Goal: Information Seeking & Learning: Learn about a topic

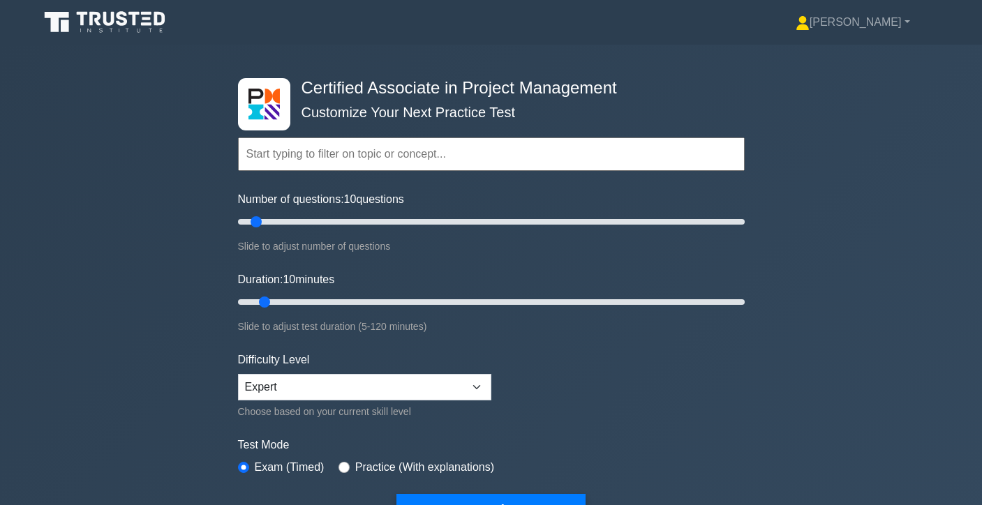
scroll to position [121, 0]
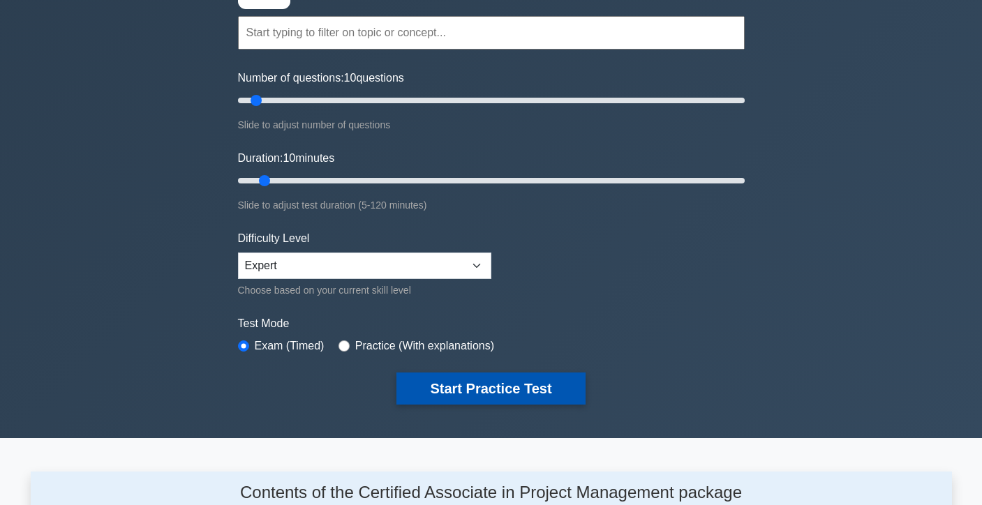
click at [449, 389] on button "Start Practice Test" at bounding box center [490, 389] width 188 height 32
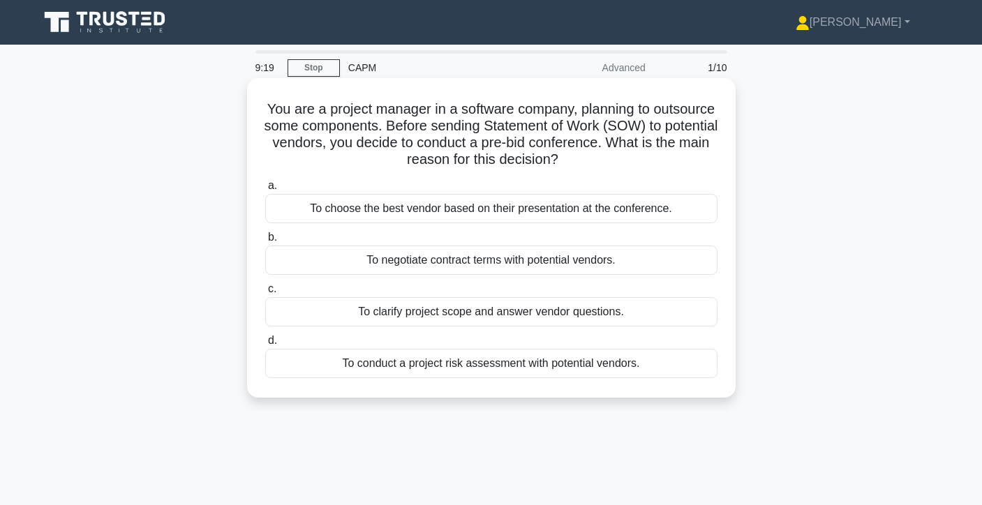
click at [534, 216] on div "To choose the best vendor based on their presentation at the conference." at bounding box center [491, 208] width 452 height 29
click at [265, 191] on input "a. To choose the best vendor based on their presentation at the conference." at bounding box center [265, 185] width 0 height 9
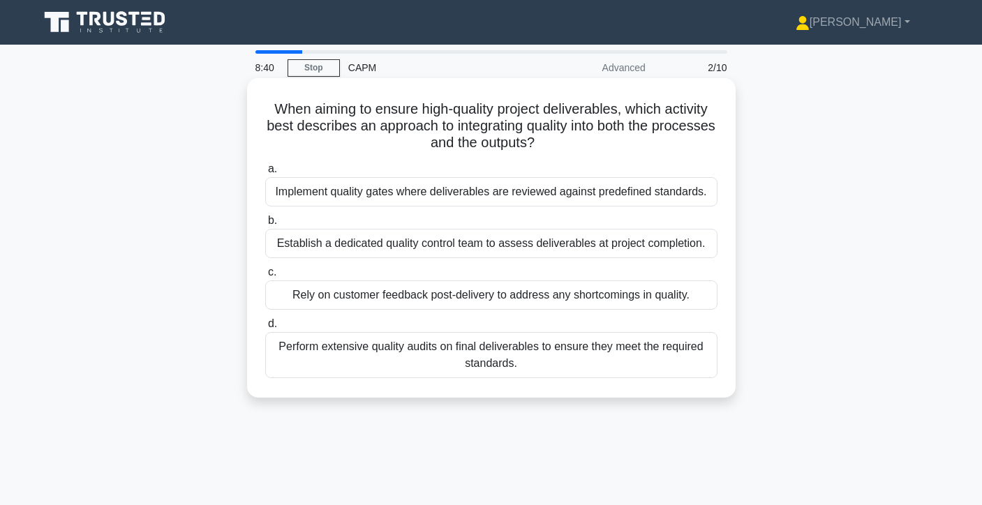
click at [480, 357] on div "Perform extensive quality audits on final deliverables to ensure they meet the …" at bounding box center [491, 355] width 452 height 46
click at [265, 329] on input "d. Perform extensive quality audits on final deliverables to ensure they meet t…" at bounding box center [265, 324] width 0 height 9
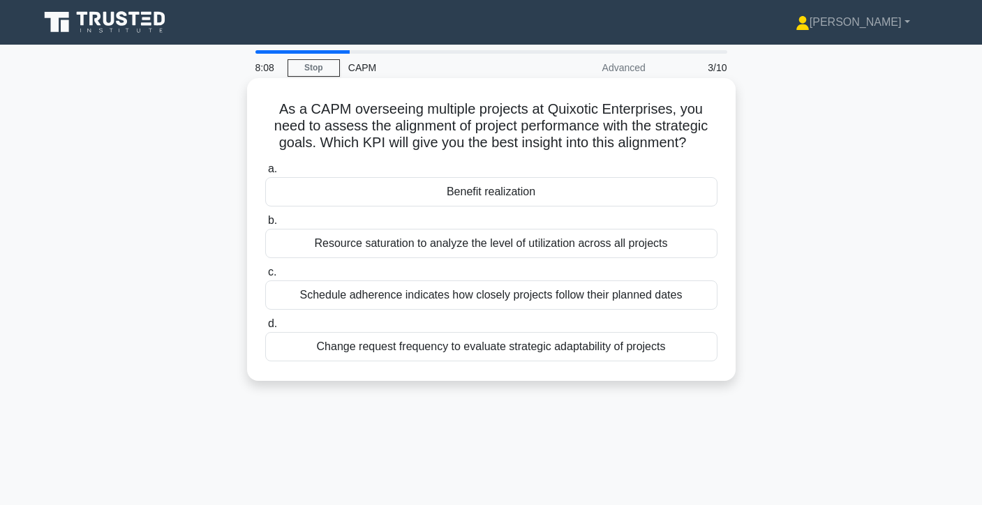
click at [616, 200] on div "Benefit realization" at bounding box center [491, 191] width 452 height 29
click at [265, 174] on input "a. Benefit realization" at bounding box center [265, 169] width 0 height 9
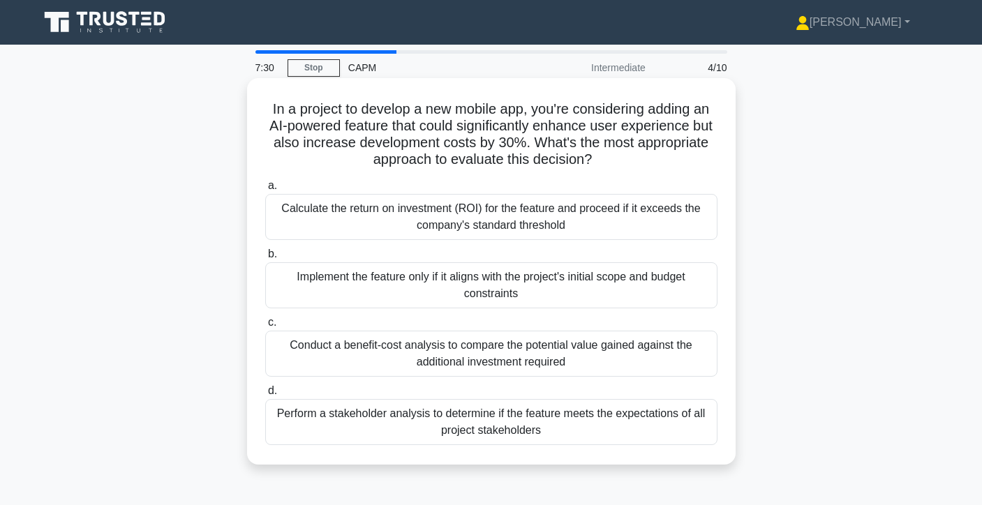
click at [660, 355] on div "Conduct a benefit-cost analysis to compare the potential value gained against t…" at bounding box center [491, 354] width 452 height 46
click at [265, 327] on input "c. Conduct a benefit-cost analysis to compare the potential value gained agains…" at bounding box center [265, 322] width 0 height 9
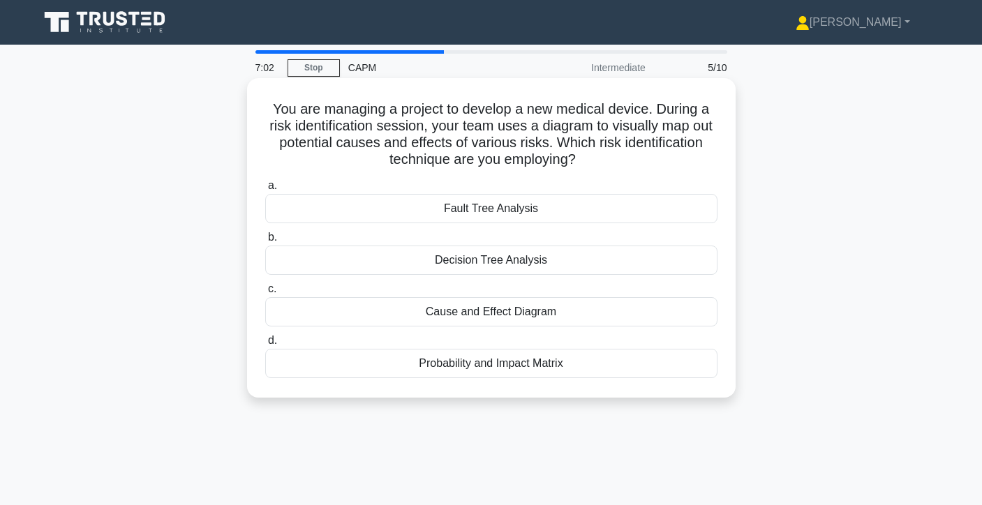
click at [600, 311] on div "Cause and Effect Diagram" at bounding box center [491, 311] width 452 height 29
click at [265, 294] on input "c. Cause and Effect Diagram" at bounding box center [265, 289] width 0 height 9
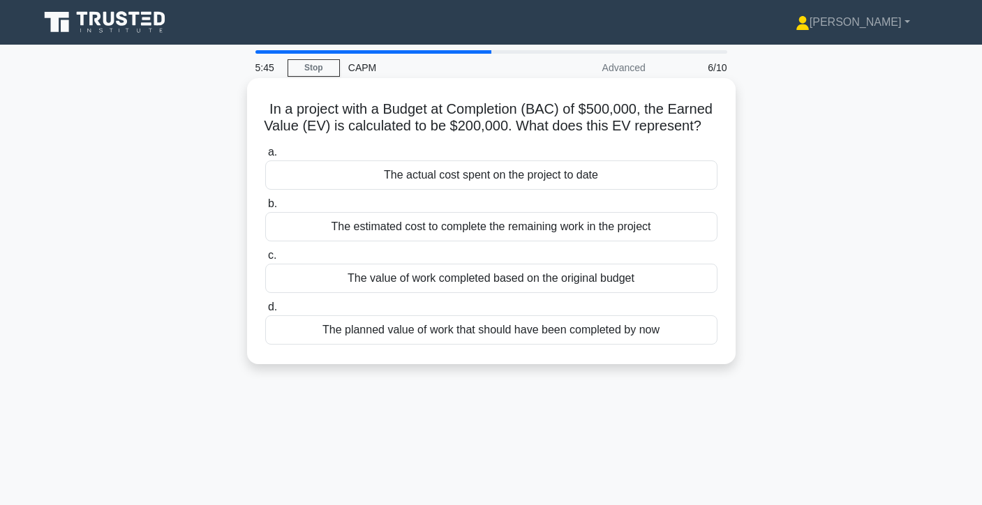
click at [595, 276] on div "The value of work completed based on the original budget" at bounding box center [491, 278] width 452 height 29
click at [265, 260] on input "c. The value of work completed based on the original budget" at bounding box center [265, 255] width 0 height 9
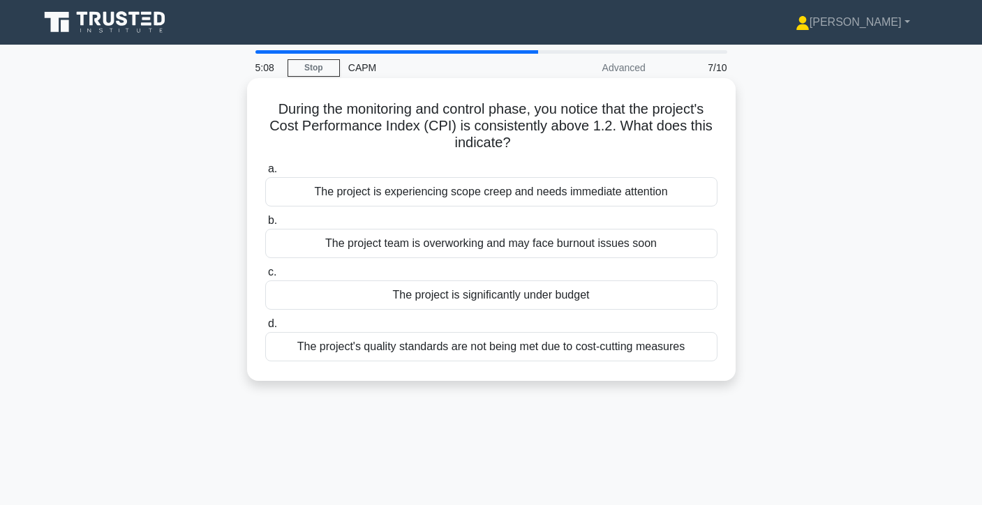
click at [610, 296] on div "The project is significantly under budget" at bounding box center [491, 295] width 452 height 29
click at [265, 277] on input "c. The project is significantly under budget" at bounding box center [265, 272] width 0 height 9
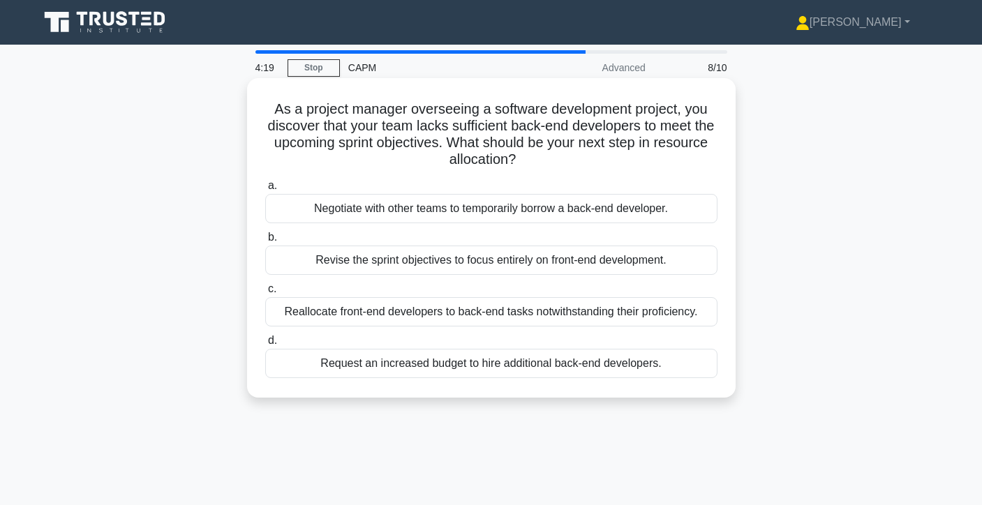
click at [652, 212] on div "Negotiate with other teams to temporarily borrow a back-end developer." at bounding box center [491, 208] width 452 height 29
click at [265, 191] on input "a. Negotiate with other teams to temporarily borrow a back-end developer." at bounding box center [265, 185] width 0 height 9
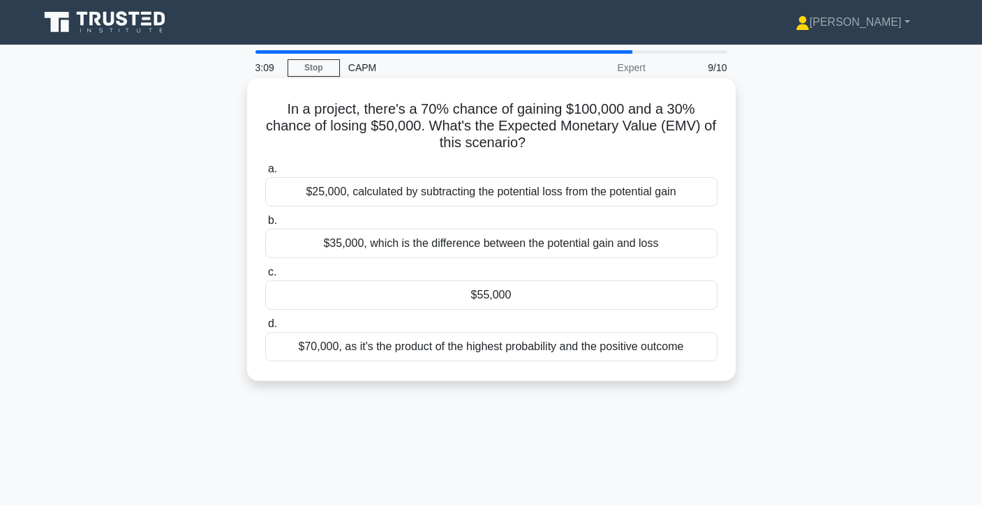
click at [673, 351] on div "$70,000, as it's the product of the highest probability and the positive outcome" at bounding box center [491, 346] width 452 height 29
click at [265, 329] on input "d. $70,000, as it's the product of the highest probability and the positive out…" at bounding box center [265, 324] width 0 height 9
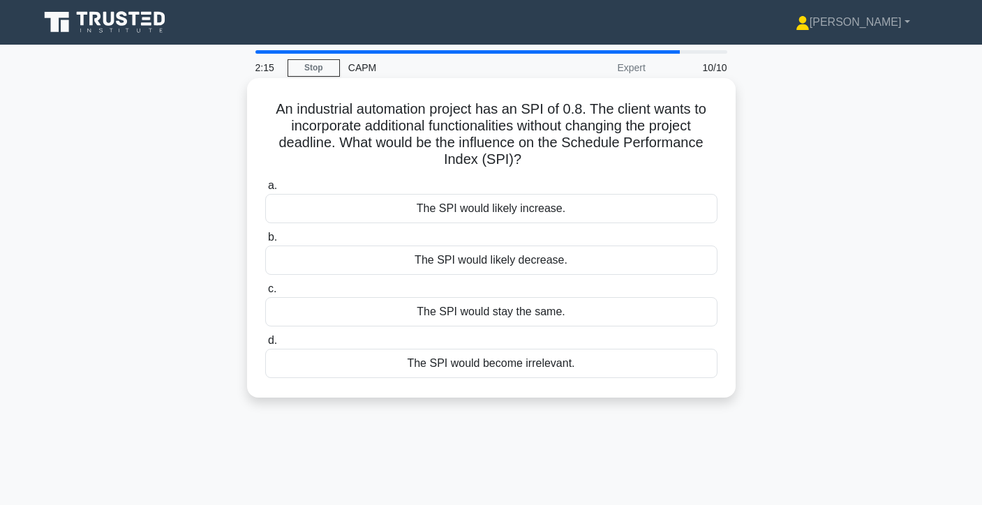
click at [492, 263] on div "The SPI would likely decrease." at bounding box center [491, 260] width 452 height 29
click at [265, 242] on input "b. The SPI would likely decrease." at bounding box center [265, 237] width 0 height 9
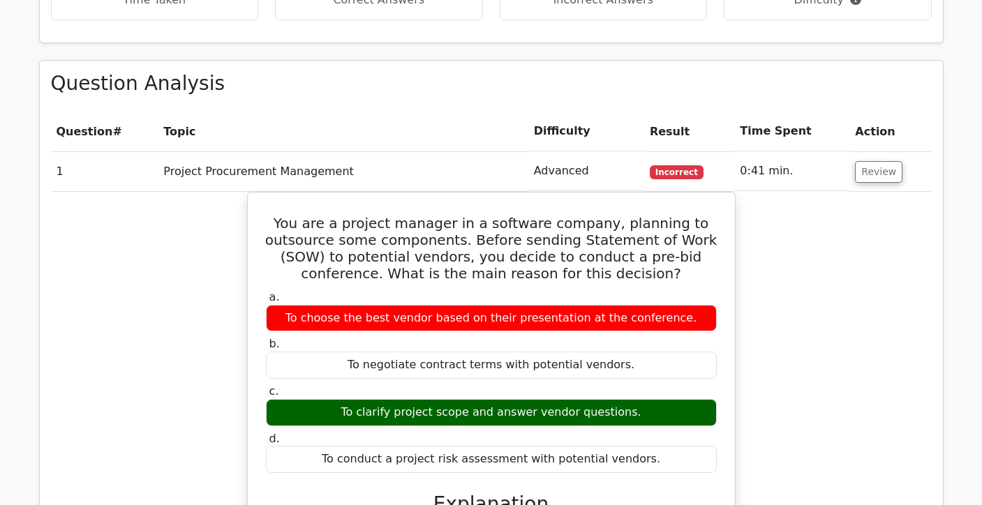
scroll to position [814, 0]
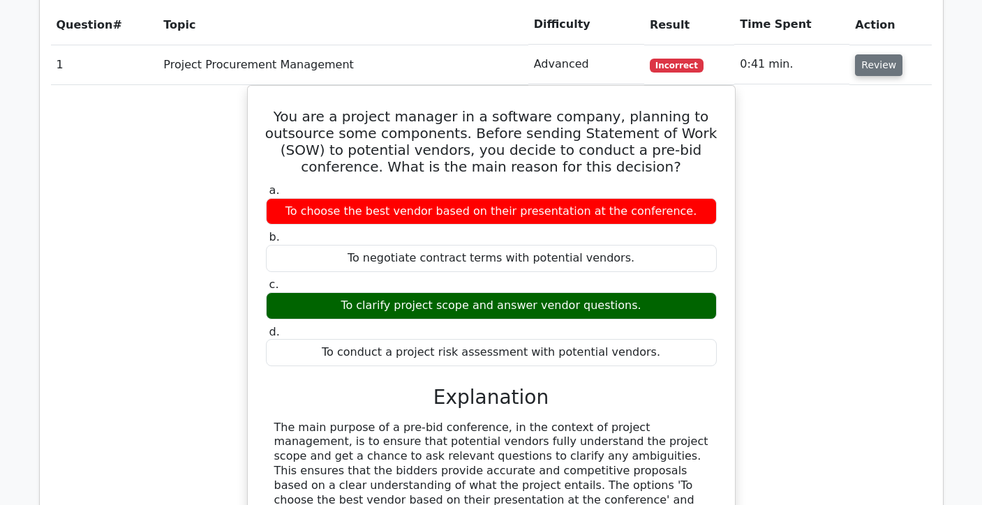
click at [878, 66] on button "Review" at bounding box center [878, 65] width 47 height 22
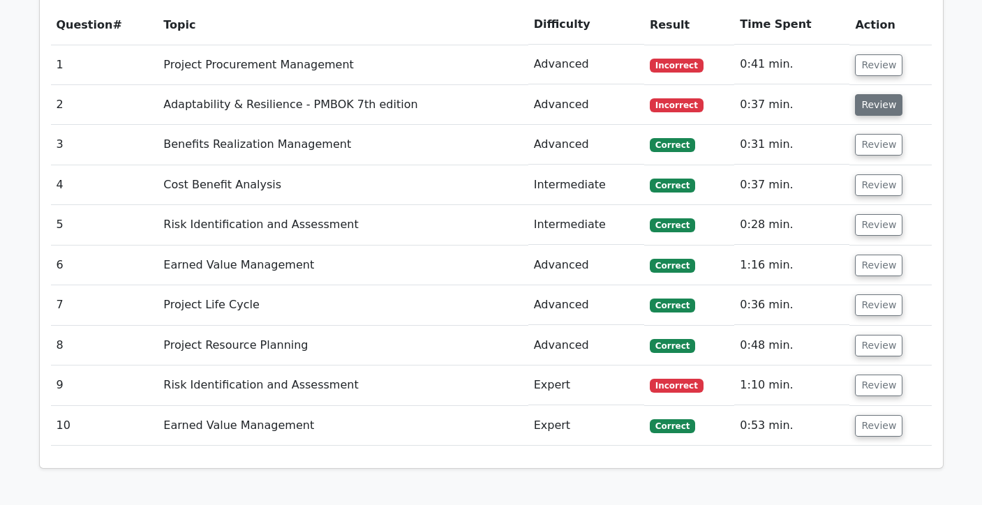
click at [871, 111] on button "Review" at bounding box center [878, 105] width 47 height 22
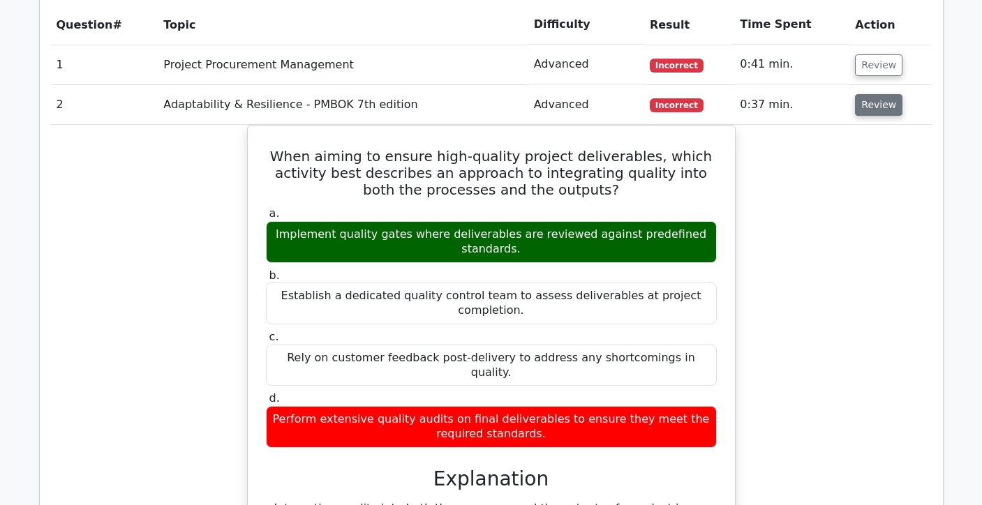
click at [884, 112] on button "Review" at bounding box center [878, 105] width 47 height 22
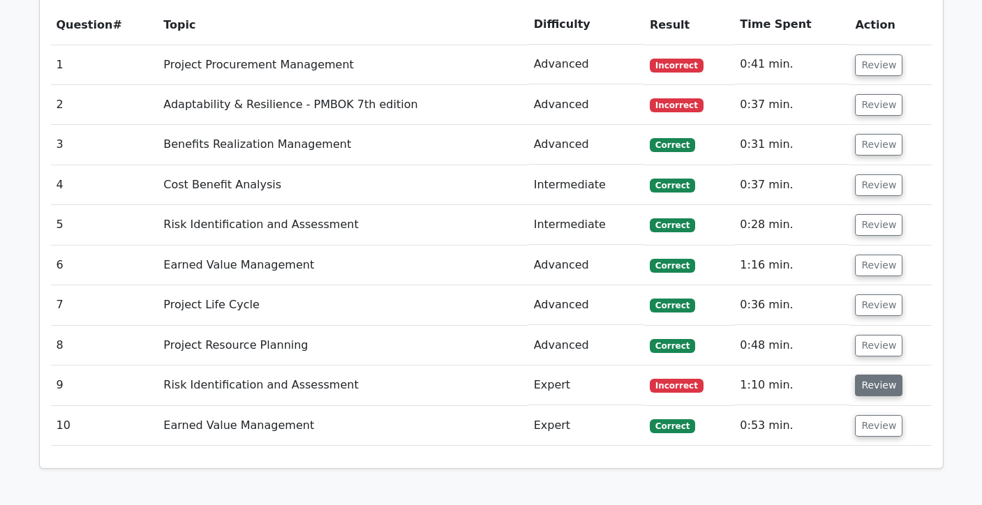
click at [861, 385] on button "Review" at bounding box center [878, 386] width 47 height 22
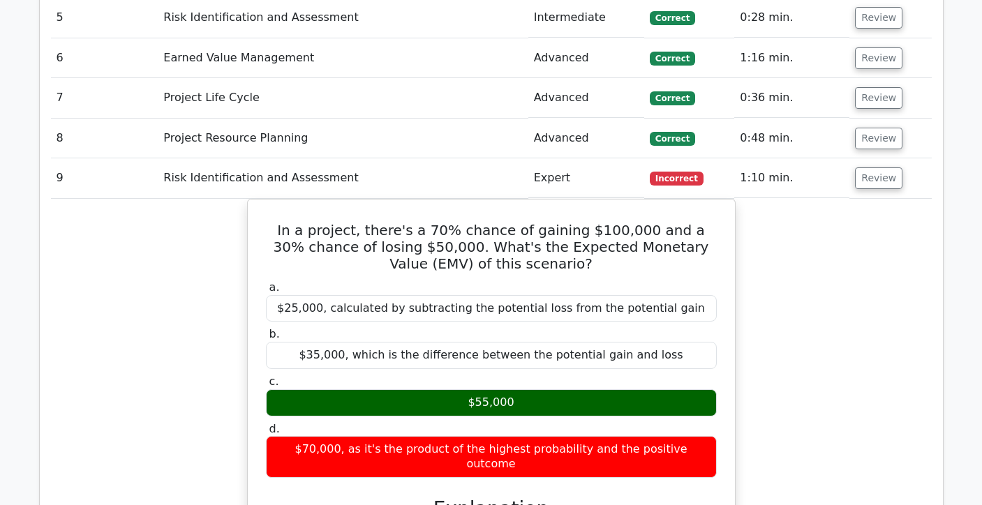
scroll to position [1018, 0]
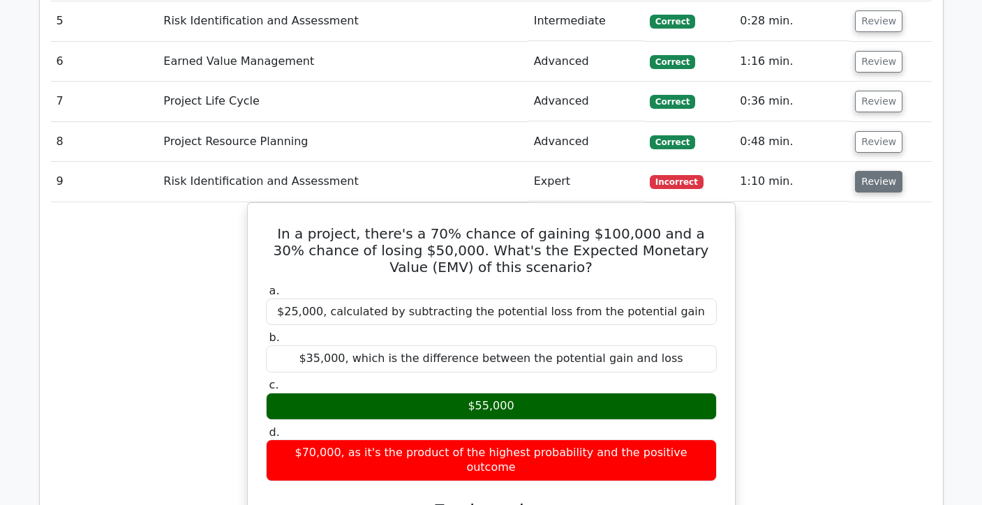
click at [882, 184] on button "Review" at bounding box center [878, 182] width 47 height 22
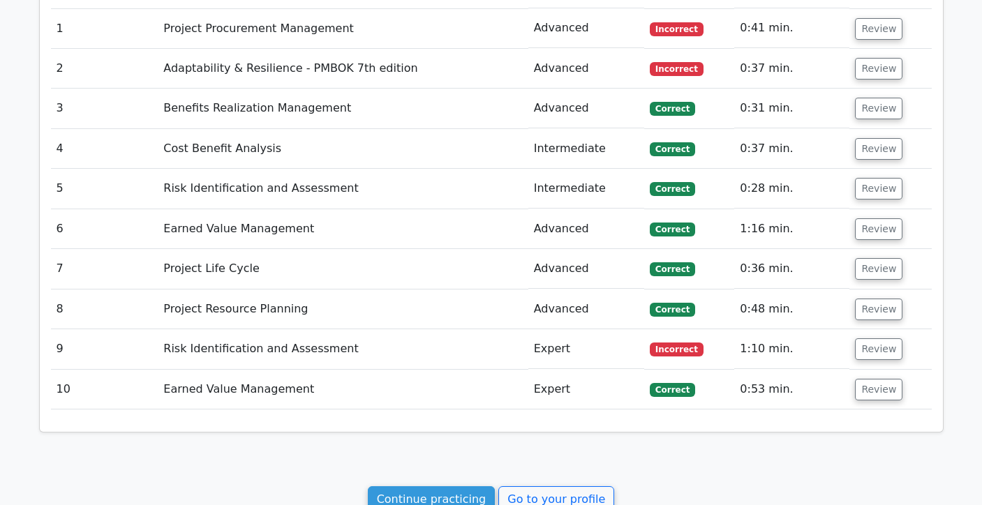
scroll to position [849, 0]
click at [886, 230] on button "Review" at bounding box center [878, 230] width 47 height 22
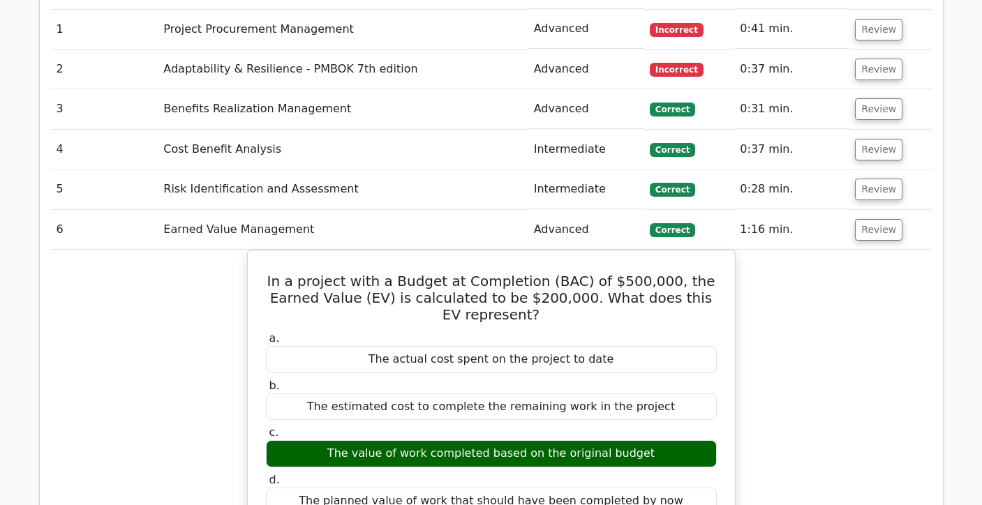
scroll to position [874, 0]
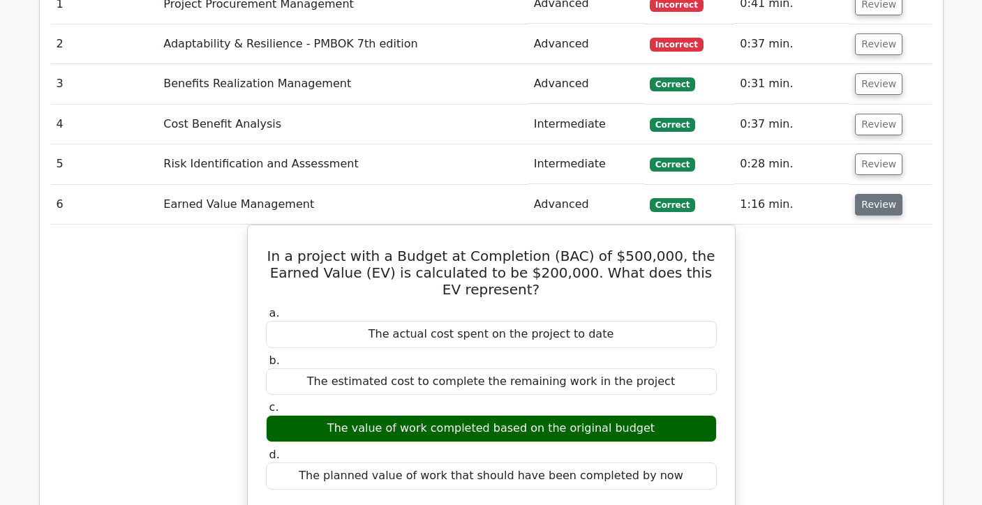
click at [877, 198] on button "Review" at bounding box center [878, 205] width 47 height 22
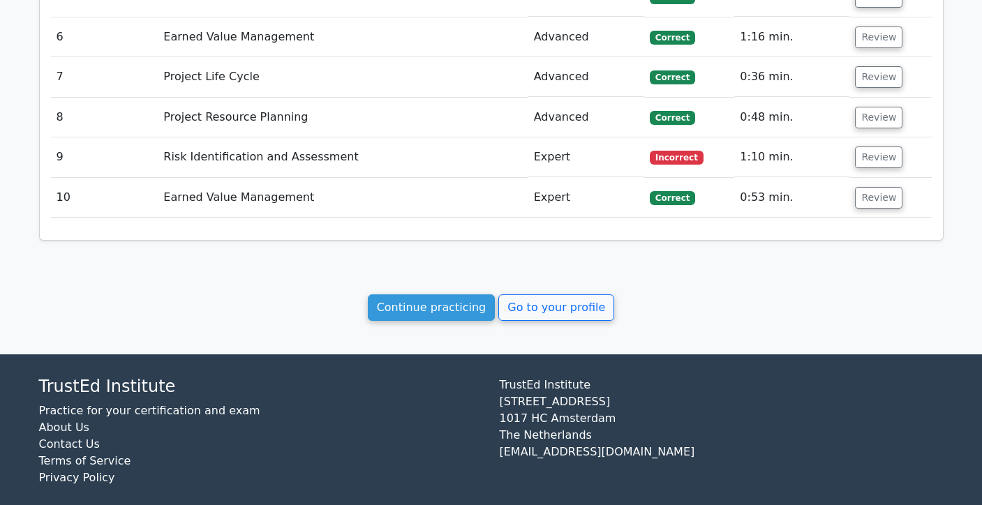
scroll to position [1057, 0]
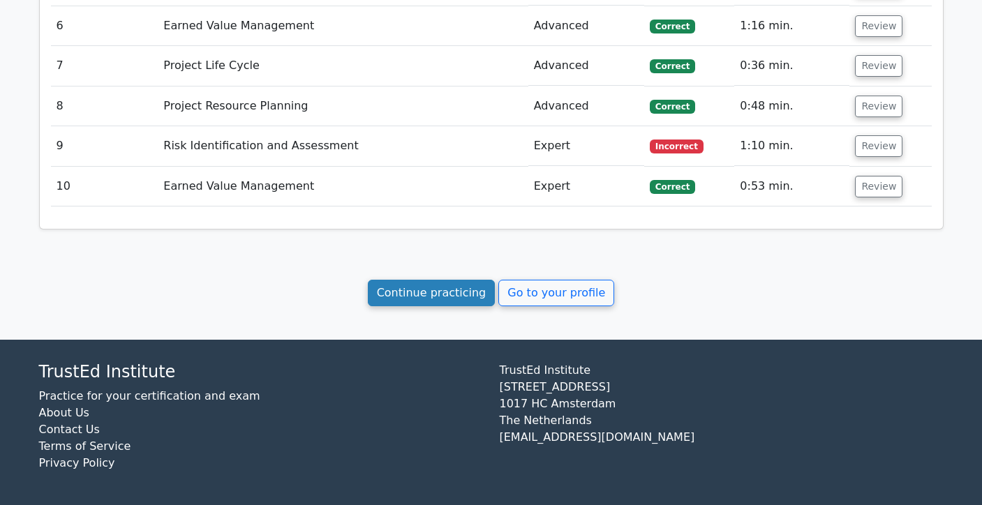
click at [445, 292] on link "Continue practicing" at bounding box center [432, 293] width 128 height 27
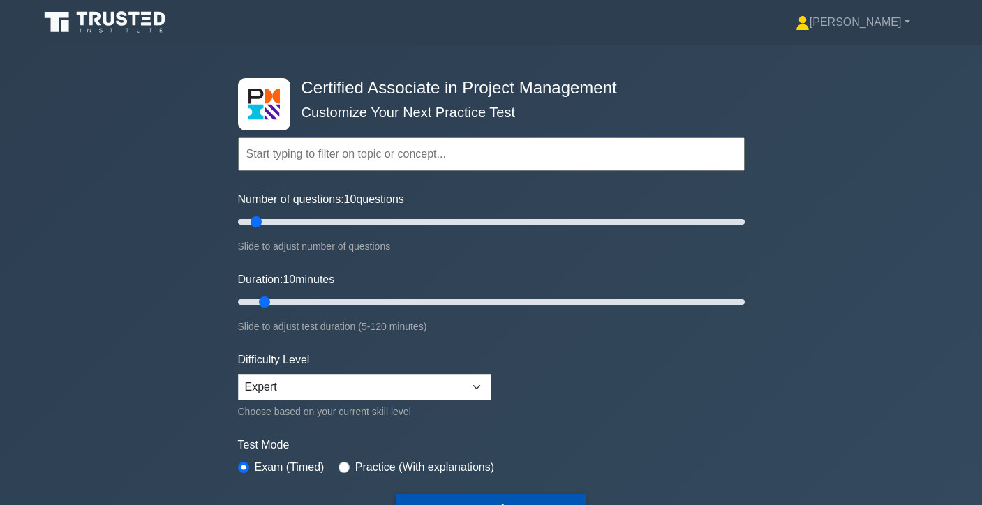
click at [527, 498] on button "Start Practice Test" at bounding box center [490, 510] width 188 height 32
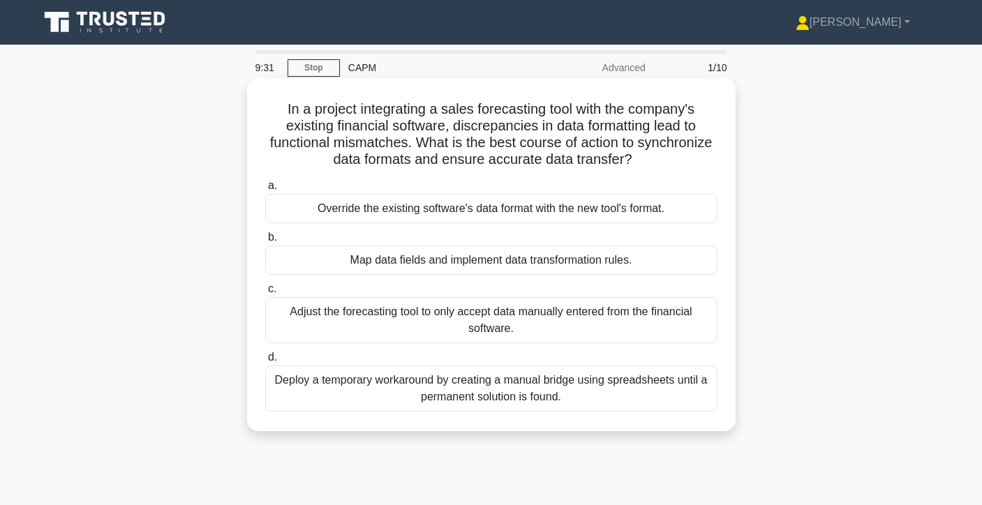
click at [680, 262] on div "Map data fields and implement data transformation rules." at bounding box center [491, 260] width 452 height 29
click at [265, 242] on input "b. Map data fields and implement data transformation rules." at bounding box center [265, 237] width 0 height 9
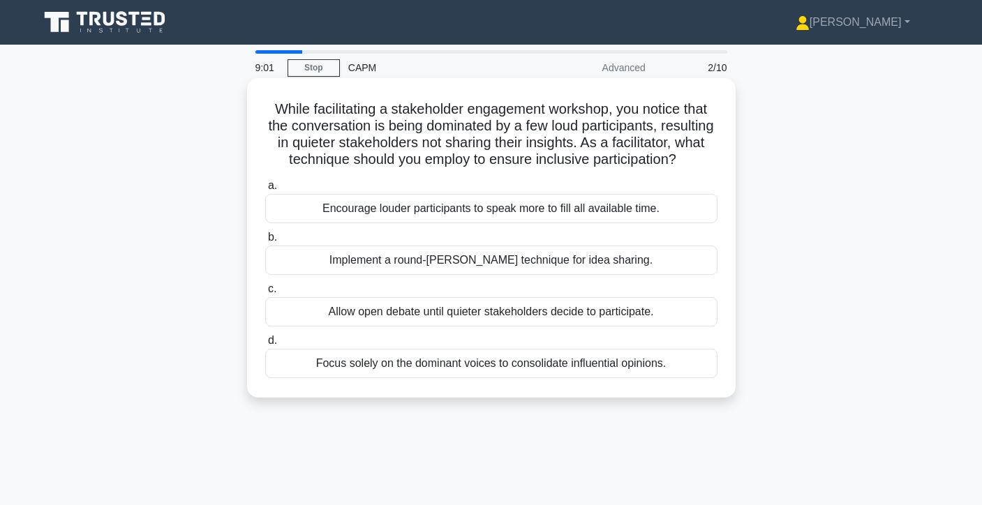
click at [678, 264] on div "Implement a round-[PERSON_NAME] technique for idea sharing." at bounding box center [491, 260] width 452 height 29
click at [265, 242] on input "b. Implement a round-[PERSON_NAME] technique for idea sharing." at bounding box center [265, 237] width 0 height 9
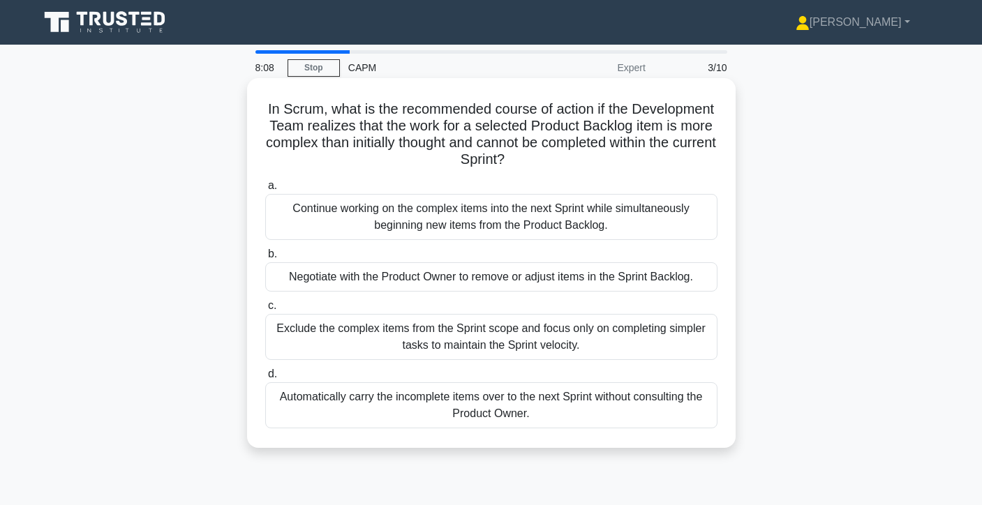
click at [658, 215] on div "Continue working on the complex items into the next Sprint while simultaneously…" at bounding box center [491, 217] width 452 height 46
click at [265, 191] on input "a. Continue working on the complex items into the next Sprint while simultaneou…" at bounding box center [265, 185] width 0 height 9
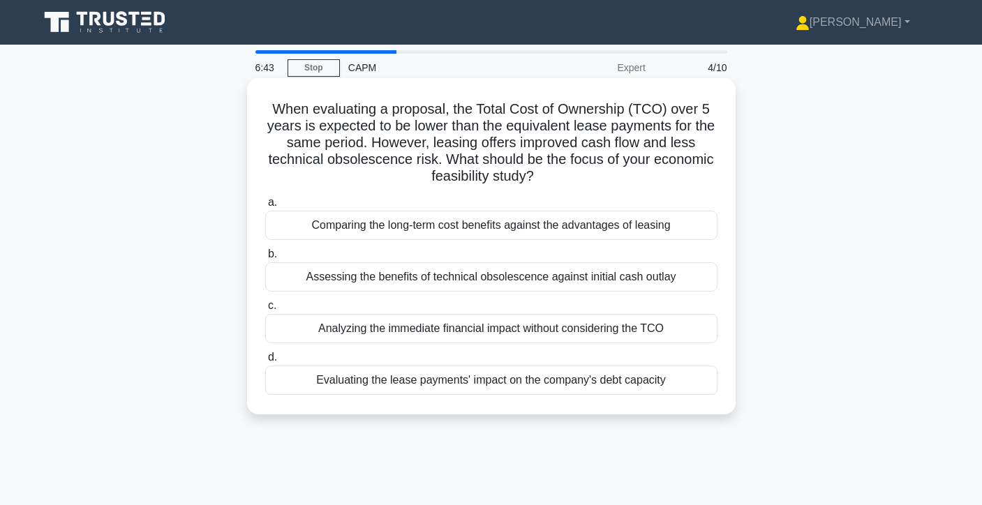
click at [633, 233] on div "Comparing the long-term cost benefits against the advantages of leasing" at bounding box center [491, 225] width 452 height 29
click at [265, 207] on input "a. Comparing the long-term cost benefits against the advantages of leasing" at bounding box center [265, 202] width 0 height 9
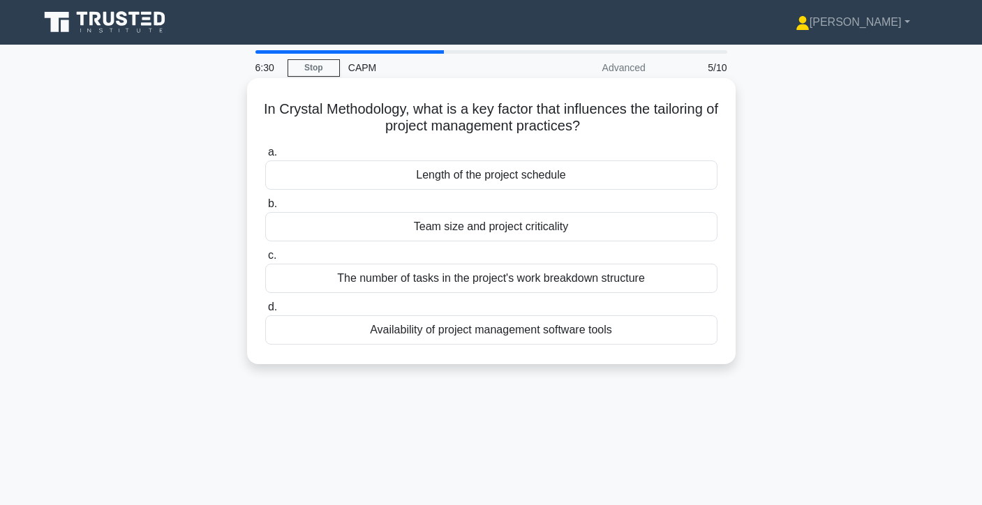
click at [671, 276] on div "The number of tasks in the project's work breakdown structure" at bounding box center [491, 278] width 452 height 29
click at [265, 260] on input "c. The number of tasks in the project's work breakdown structure" at bounding box center [265, 255] width 0 height 9
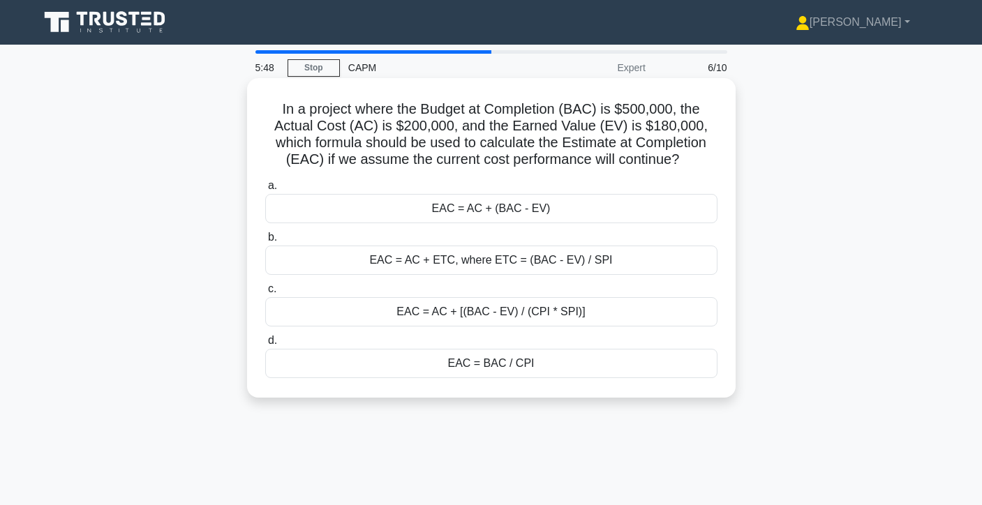
click at [592, 365] on div "EAC = BAC / CPI" at bounding box center [491, 363] width 452 height 29
click at [265, 345] on input "d. EAC = BAC / CPI" at bounding box center [265, 340] width 0 height 9
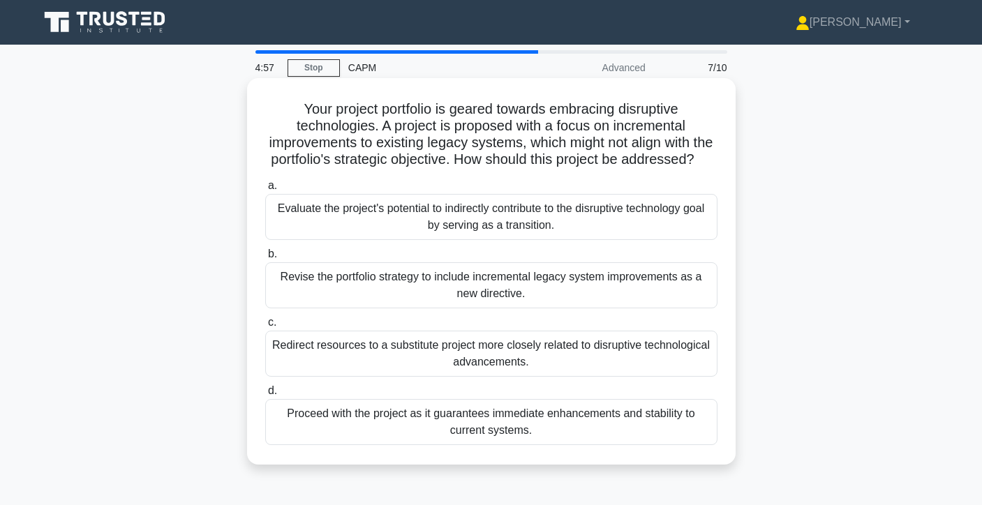
click at [598, 286] on div "Revise the portfolio strategy to include incremental legacy system improvements…" at bounding box center [491, 285] width 452 height 46
click at [265, 259] on input "b. Revise the portfolio strategy to include incremental legacy system improveme…" at bounding box center [265, 254] width 0 height 9
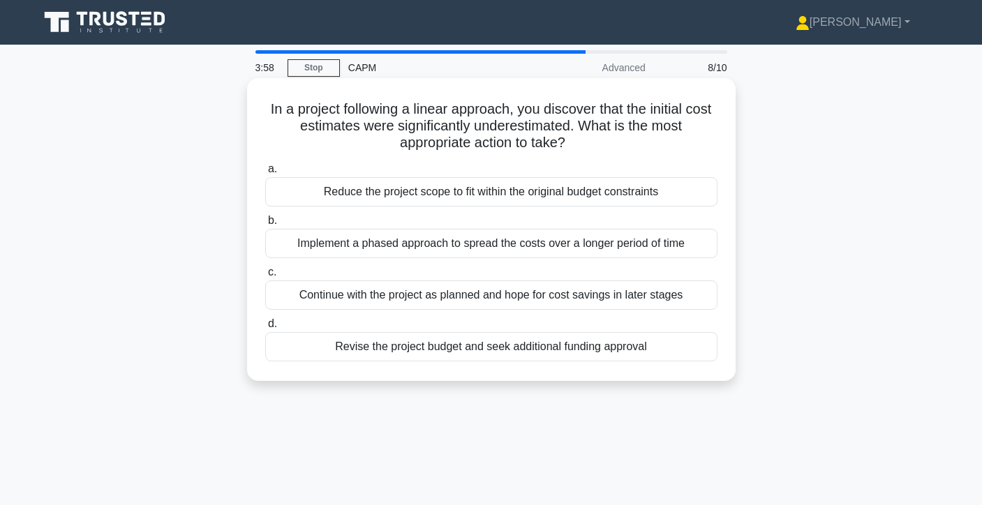
click at [600, 248] on div "Implement a phased approach to spread the costs over a longer period of time" at bounding box center [491, 243] width 452 height 29
click at [265, 225] on input "b. Implement a phased approach to spread the costs over a longer period of time" at bounding box center [265, 220] width 0 height 9
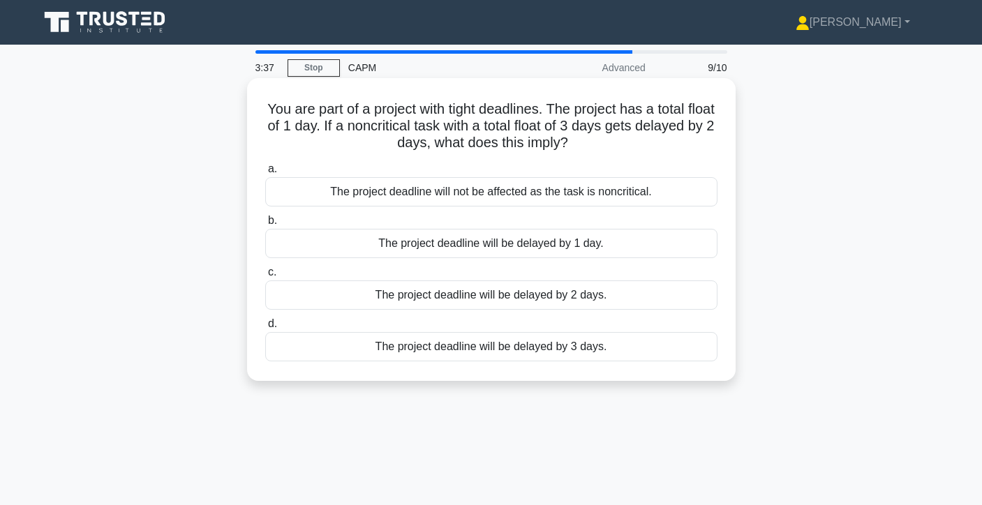
click at [632, 193] on div "The project deadline will not be affected as the task is noncritical." at bounding box center [491, 191] width 452 height 29
click at [265, 174] on input "a. The project deadline will not be affected as the task is noncritical." at bounding box center [265, 169] width 0 height 9
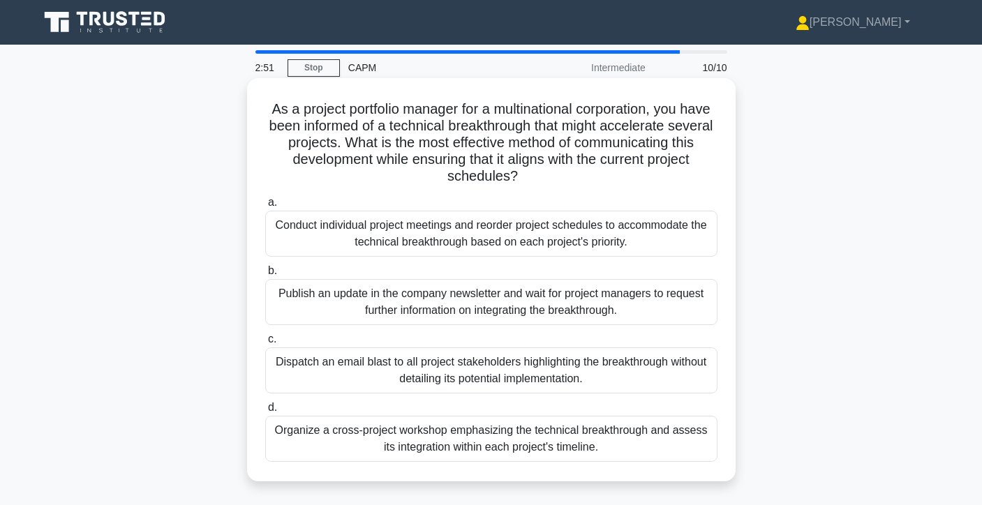
click at [498, 451] on div "Organize a cross-project workshop emphasizing the technical breakthrough and as…" at bounding box center [491, 439] width 452 height 46
click at [265, 412] on input "d. Organize a cross-project workshop emphasizing the technical breakthrough and…" at bounding box center [265, 407] width 0 height 9
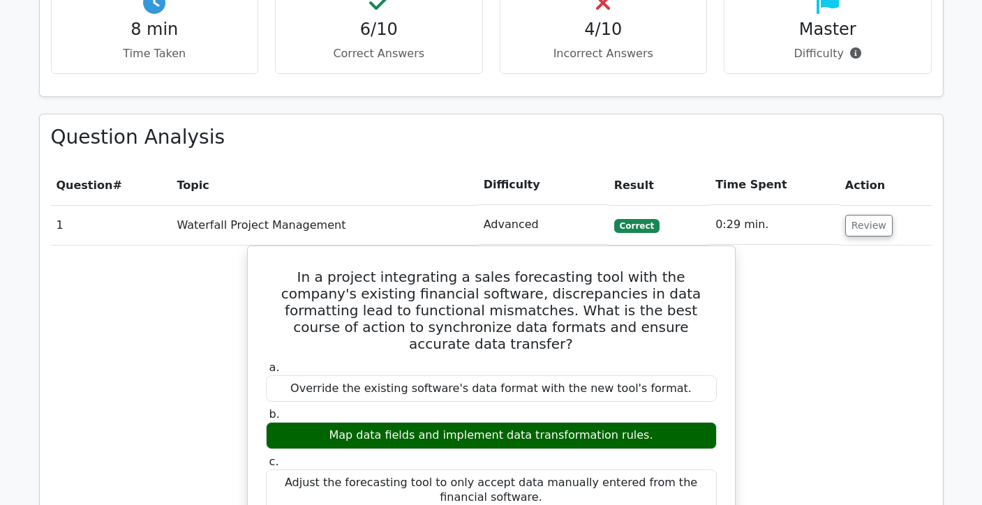
scroll to position [659, 0]
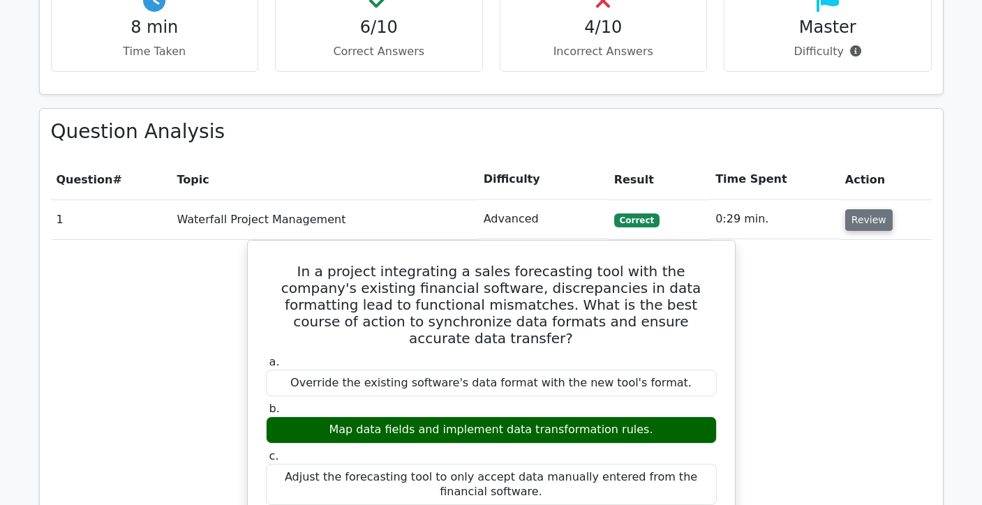
click at [863, 218] on button "Review" at bounding box center [868, 220] width 47 height 22
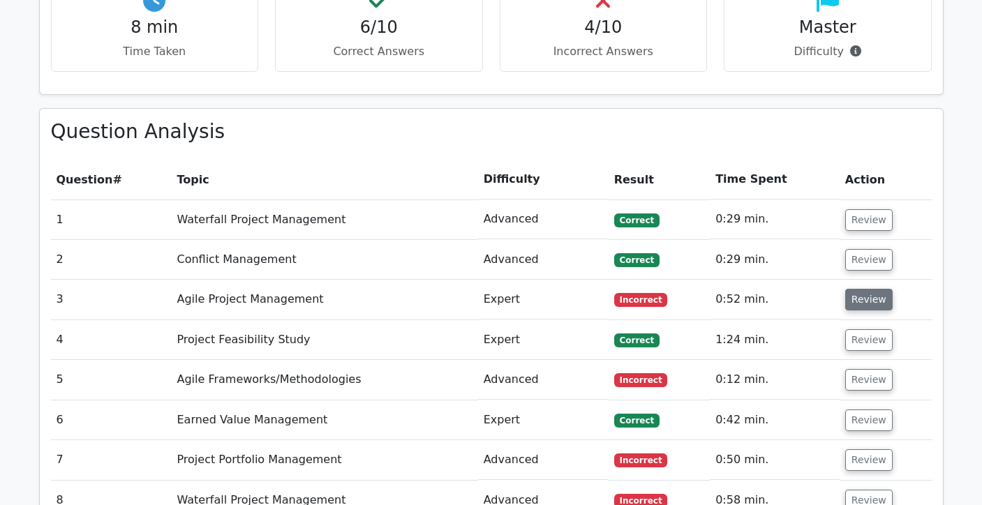
click at [861, 296] on button "Review" at bounding box center [868, 300] width 47 height 22
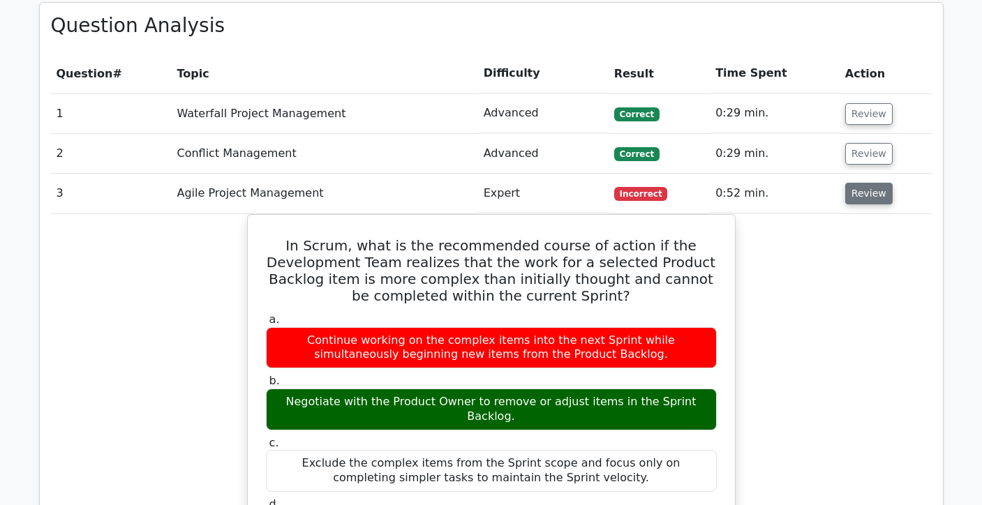
scroll to position [779, 0]
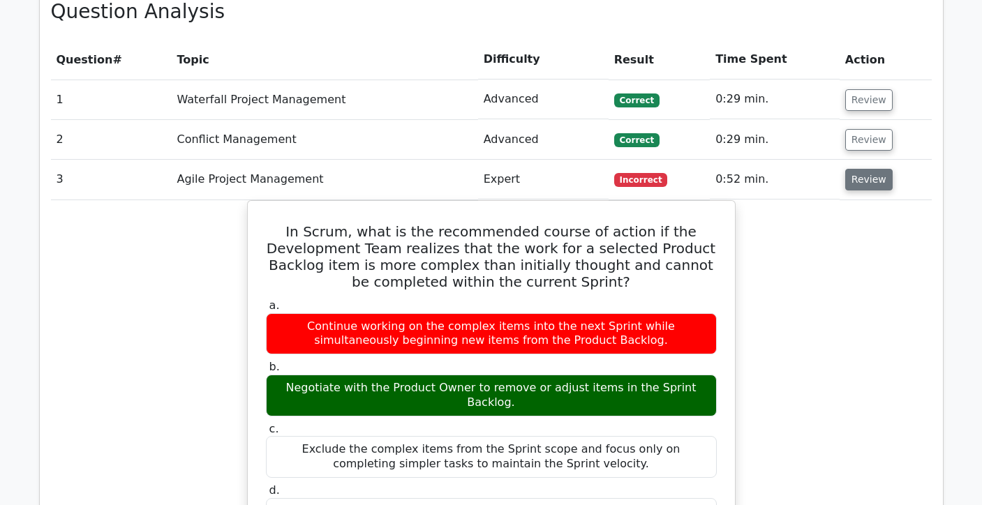
click at [877, 187] on button "Review" at bounding box center [868, 180] width 47 height 22
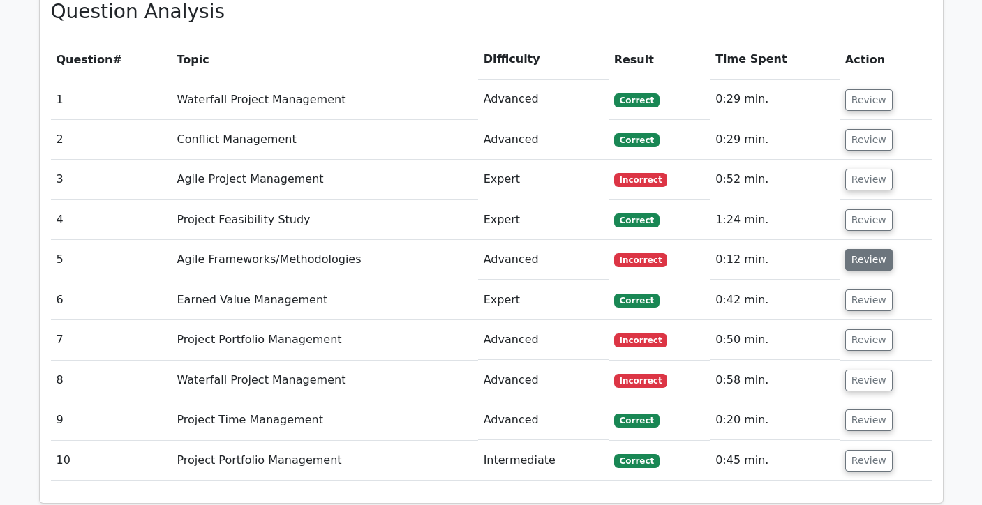
click at [861, 261] on button "Review" at bounding box center [868, 260] width 47 height 22
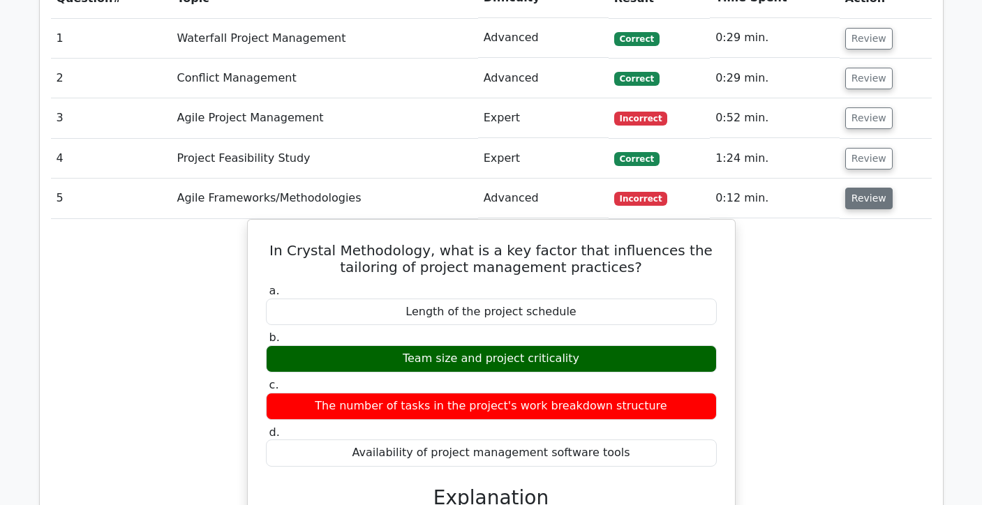
scroll to position [847, 0]
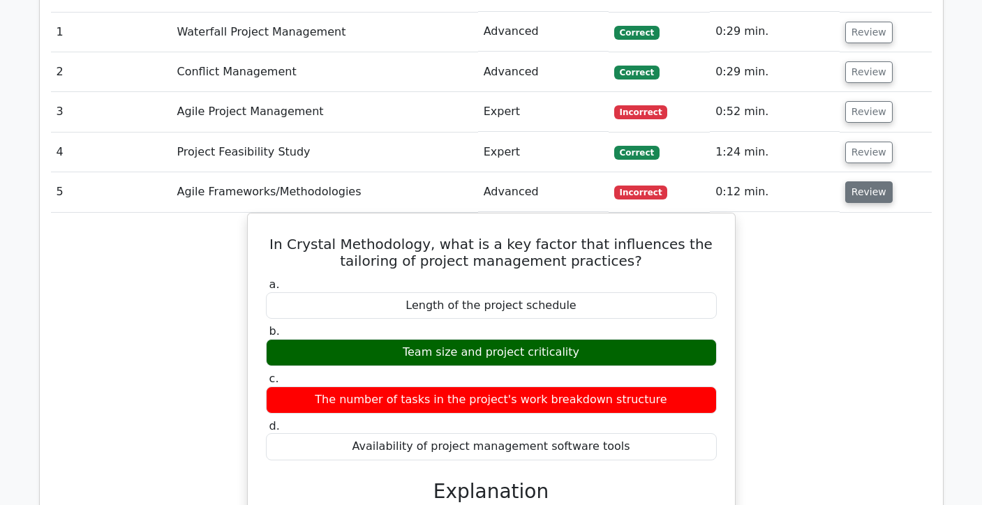
click at [874, 199] on button "Review" at bounding box center [868, 192] width 47 height 22
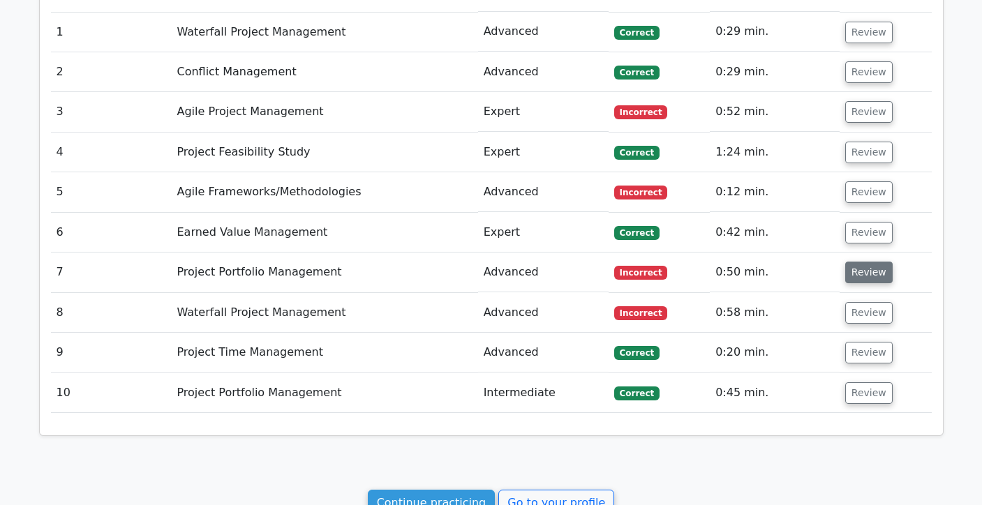
click at [859, 276] on button "Review" at bounding box center [868, 273] width 47 height 22
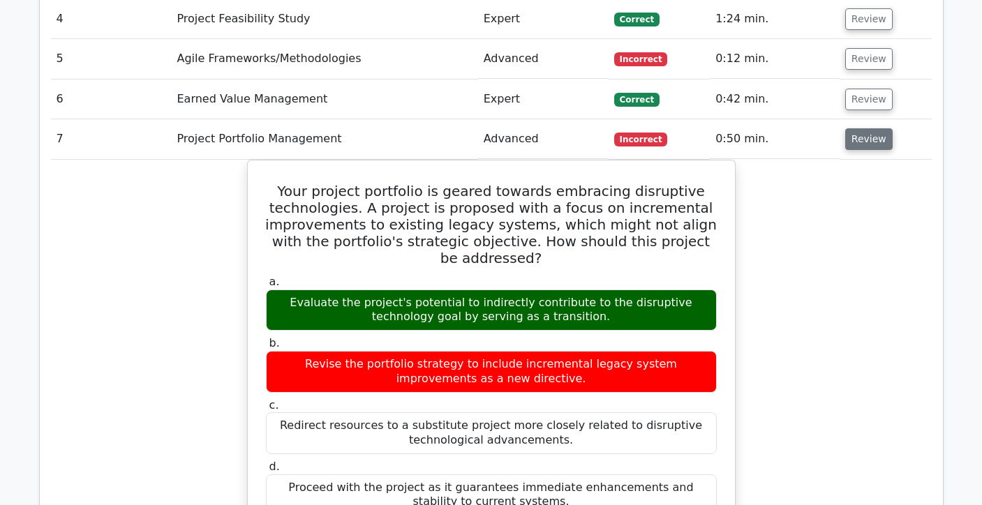
scroll to position [982, 0]
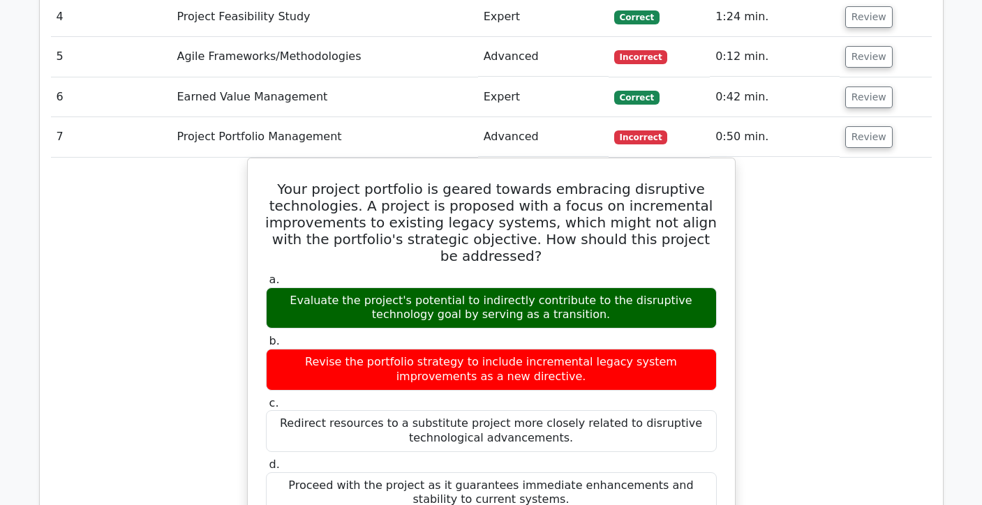
click at [866, 150] on td "Review" at bounding box center [886, 137] width 92 height 40
click at [866, 140] on button "Review" at bounding box center [868, 137] width 47 height 22
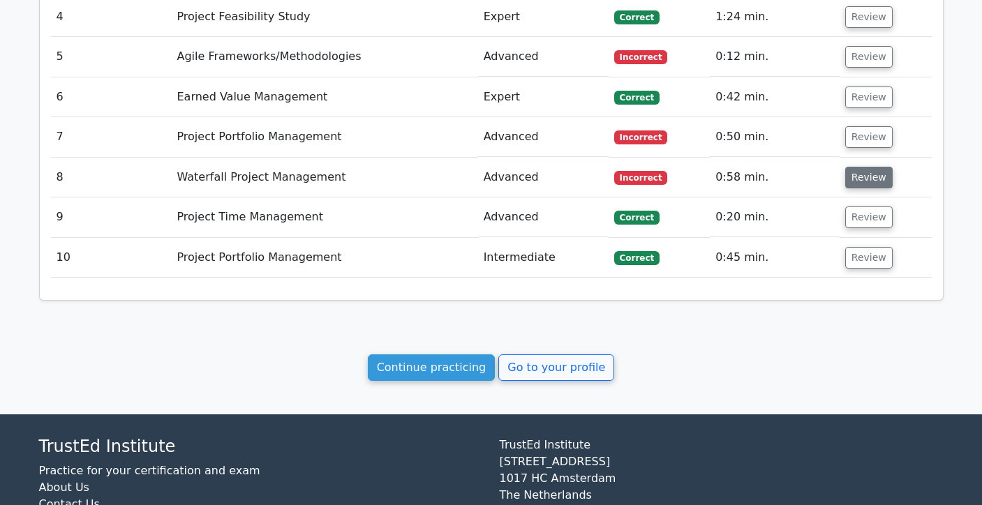
click at [856, 175] on button "Review" at bounding box center [868, 178] width 47 height 22
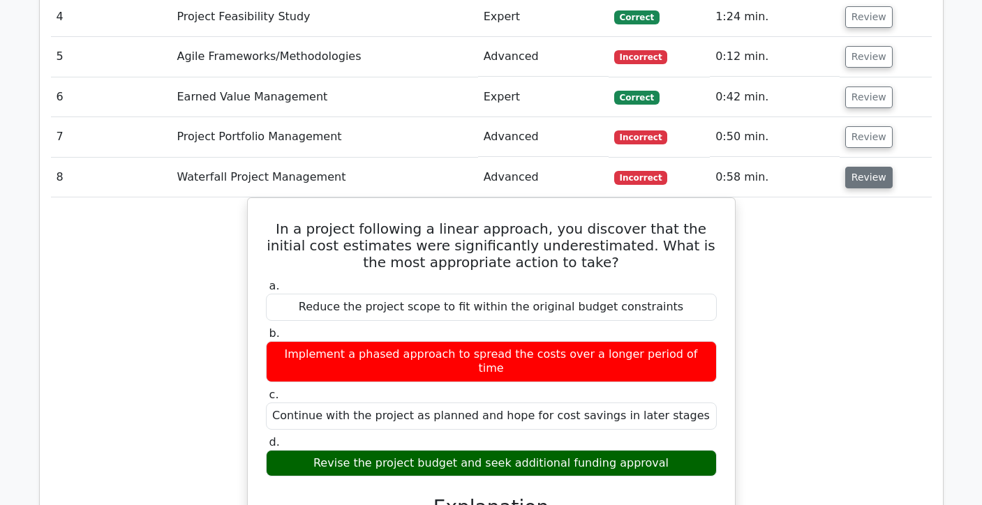
click at [856, 175] on button "Review" at bounding box center [868, 178] width 47 height 22
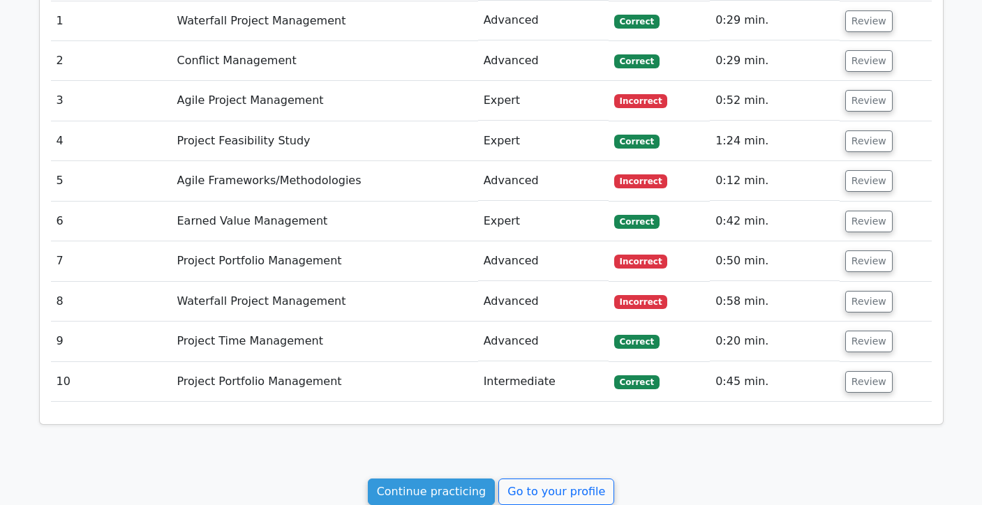
scroll to position [1057, 0]
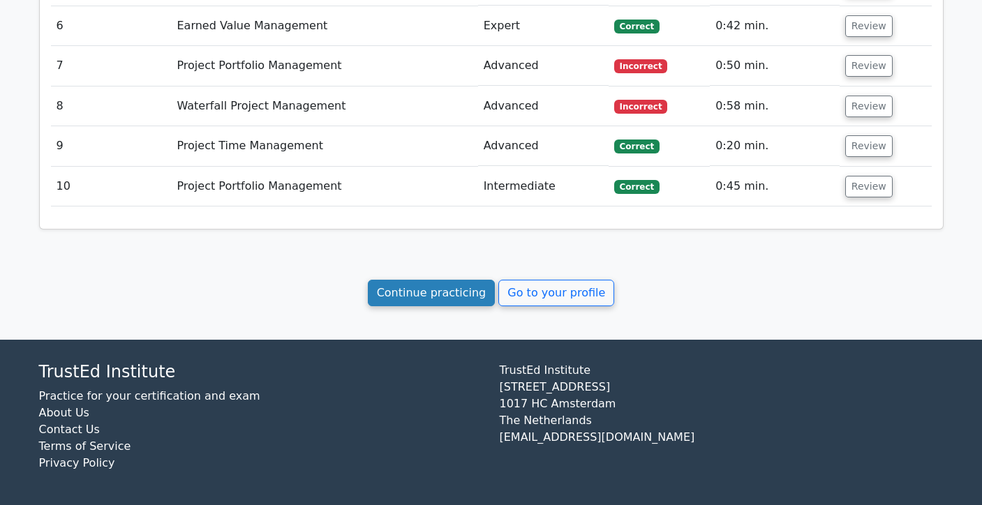
click at [461, 295] on link "Continue practicing" at bounding box center [432, 293] width 128 height 27
